Goal: Task Accomplishment & Management: Manage account settings

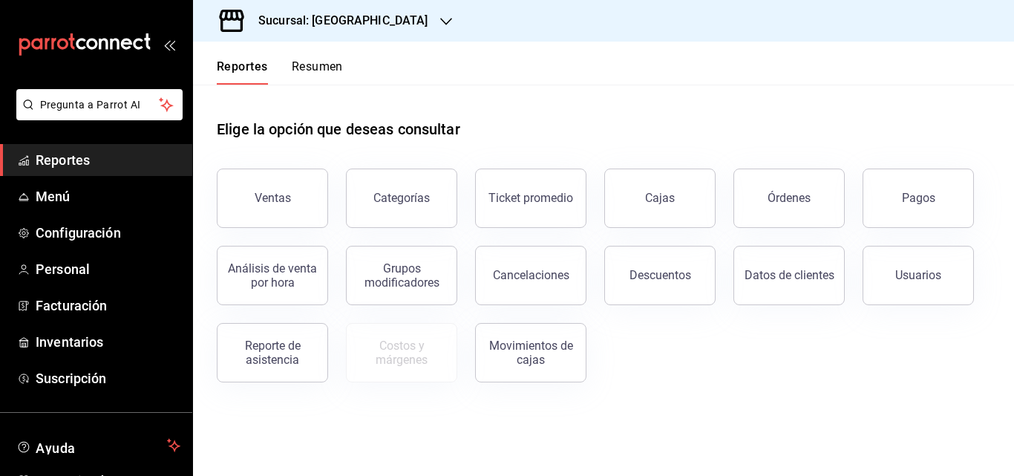
click at [364, 19] on h3 "Sucursal: [GEOGRAPHIC_DATA]" at bounding box center [337, 21] width 182 height 18
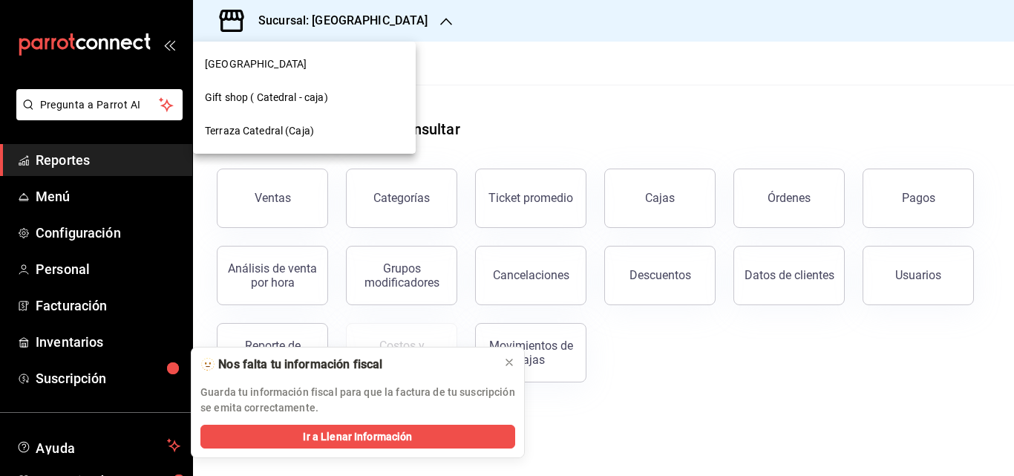
click at [270, 99] on span "Gift shop ( Catedral - caja)" at bounding box center [266, 98] width 123 height 16
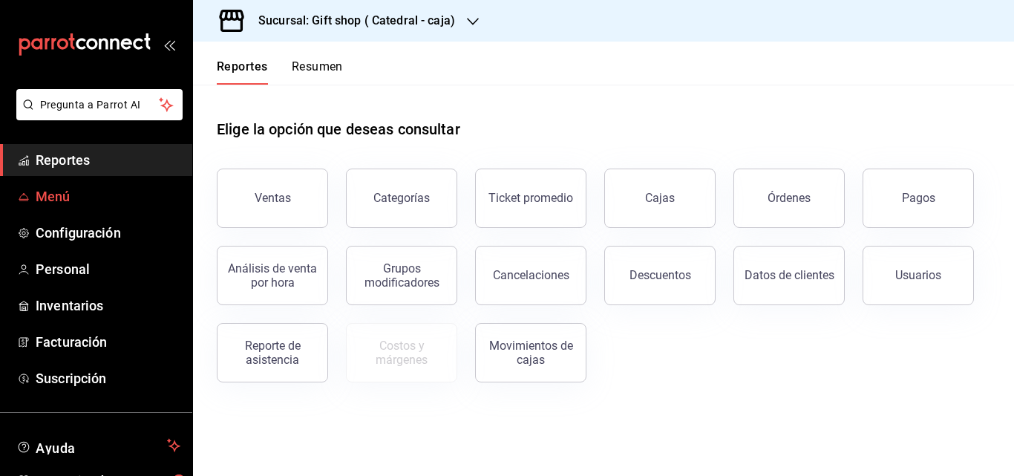
click at [89, 205] on span "Menú" at bounding box center [108, 196] width 145 height 20
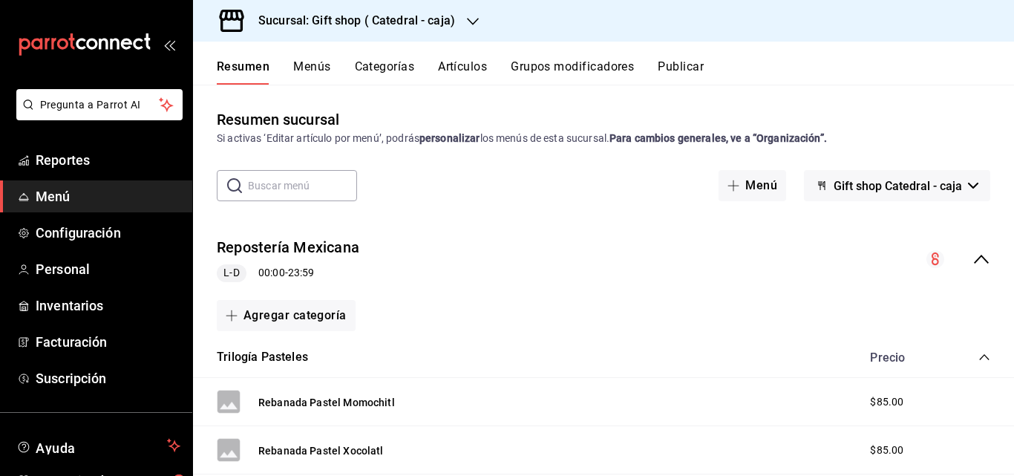
click at [294, 191] on input "text" at bounding box center [302, 186] width 109 height 30
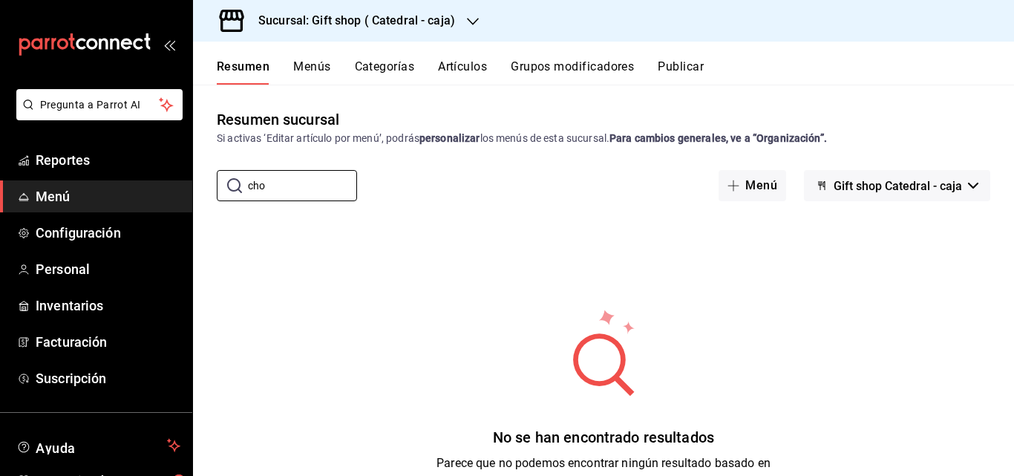
type input "cho"
click at [484, 62] on button "Artículos" at bounding box center [462, 71] width 49 height 25
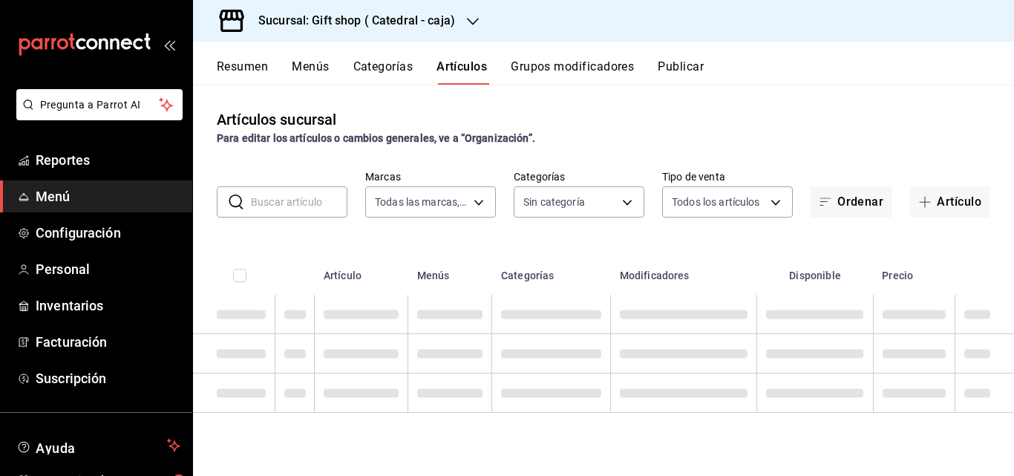
type input "88a0c7f5-8b7e-458e-b942-4e2889f3c612"
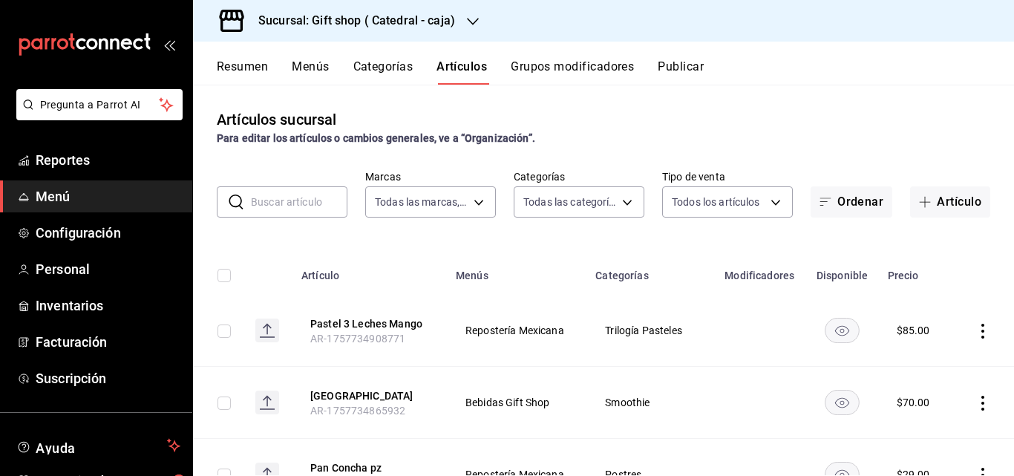
type input "1525b8cf-98b3-4029-9ec8-6d468d612a84,82581e27-bdc9-4bff-8425-c7ee1dd4c30f,7e36c…"
click at [308, 209] on input "text" at bounding box center [299, 202] width 96 height 30
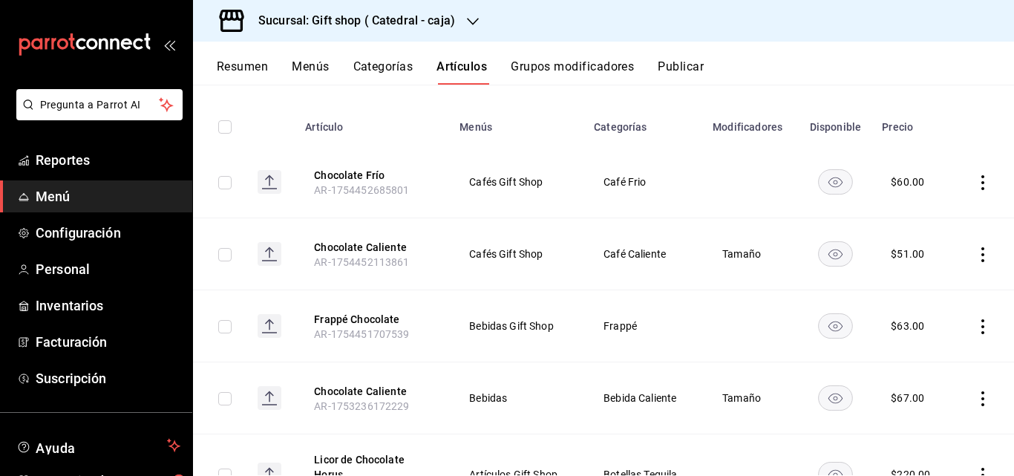
scroll to position [223, 0]
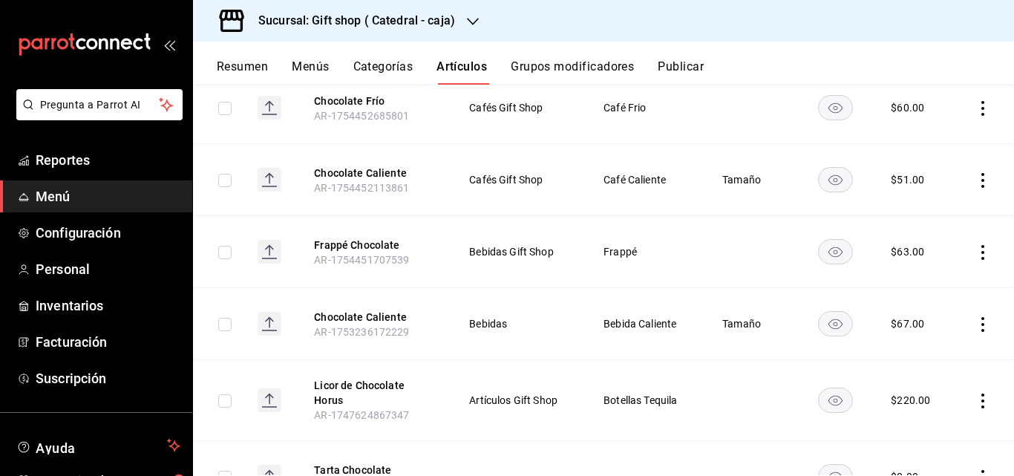
type input "choco"
click at [976, 180] on icon "actions" at bounding box center [982, 180] width 15 height 15
click at [907, 219] on div at bounding box center [894, 215] width 27 height 18
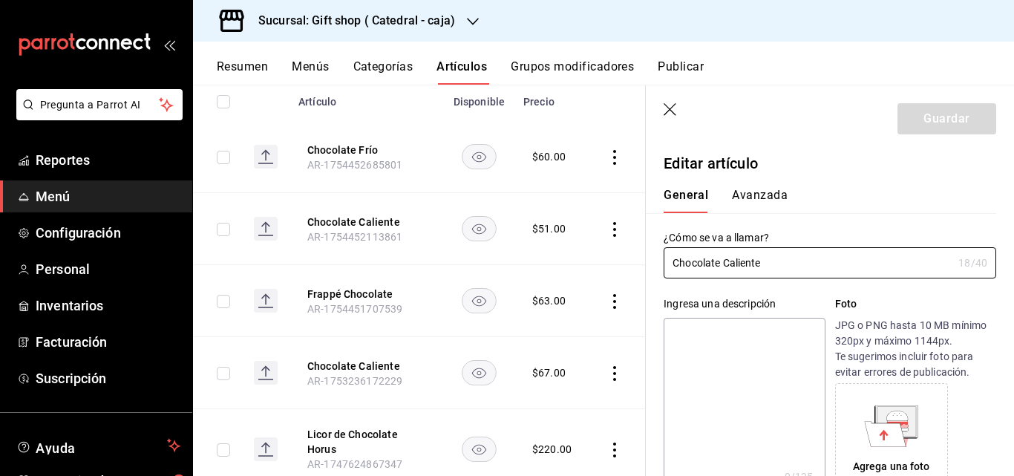
type input "$51.00"
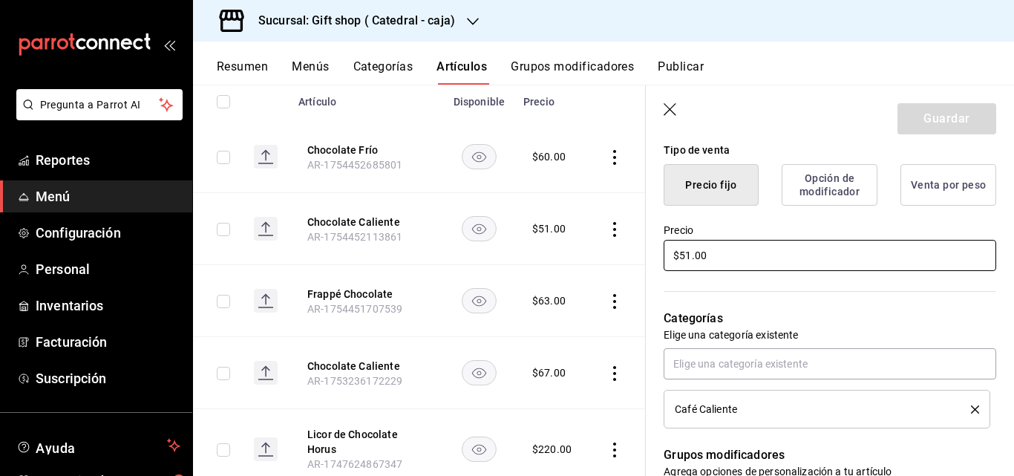
scroll to position [0, 10]
drag, startPoint x: 747, startPoint y: 256, endPoint x: 381, endPoint y: 262, distance: 366.7
click at [381, 262] on main "Artículos sucursal Para editar los artículos o cambios generales, ve a “Organiz…" at bounding box center [603, 280] width 821 height 391
type input "$67.00"
click at [932, 123] on button "Guardar" at bounding box center [946, 118] width 99 height 31
